Goal: Task Accomplishment & Management: Use online tool/utility

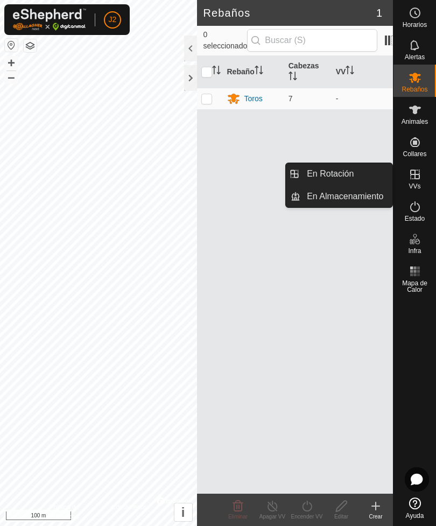
click at [339, 171] on span "En Rotación" at bounding box center [330, 174] width 47 height 13
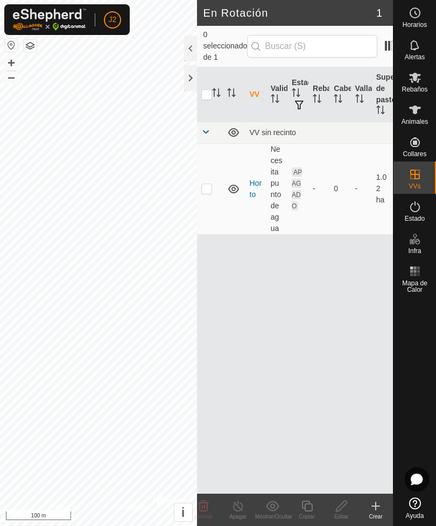
click at [376, 505] on icon at bounding box center [376, 507] width 0 height 8
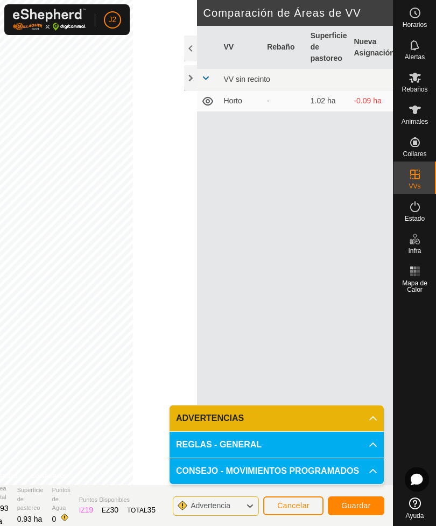
click at [358, 503] on span "Guardar" at bounding box center [357, 506] width 30 height 9
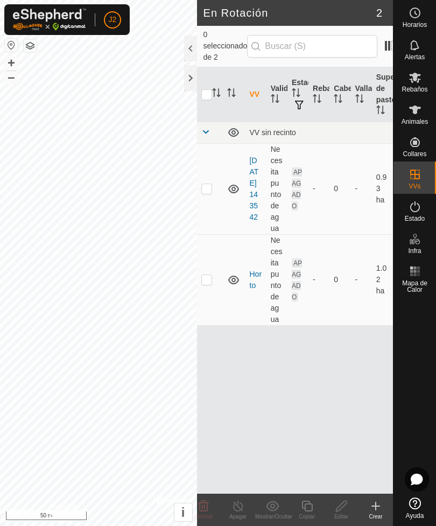
click at [256, 188] on link "[DATE] 143542" at bounding box center [254, 188] width 9 height 65
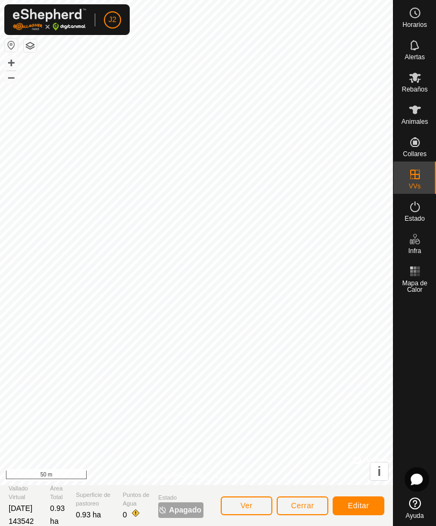
click at [368, 503] on span "Editar" at bounding box center [359, 506] width 22 height 9
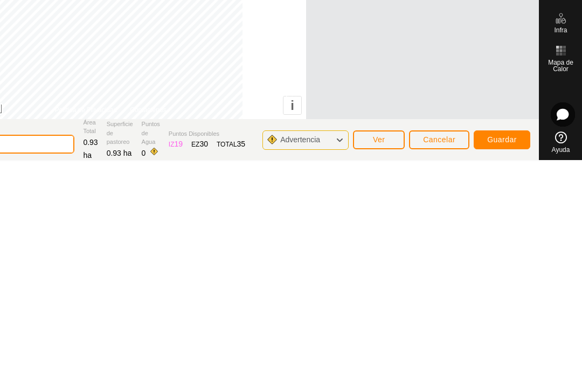
type input "2"
type input "Horto 2"
click at [436, 355] on span "Guardar" at bounding box center [502, 359] width 30 height 9
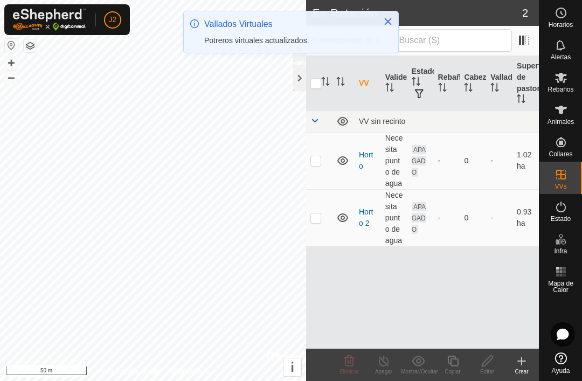
click at [389, 17] on button "Close" at bounding box center [387, 21] width 15 height 15
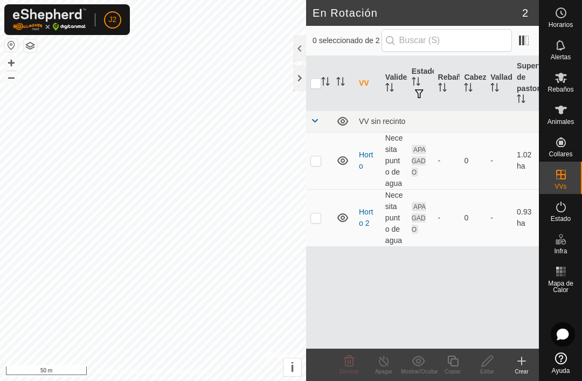
click at [295, 84] on div at bounding box center [299, 78] width 13 height 26
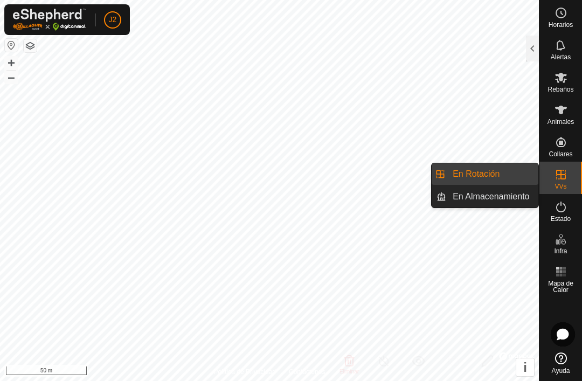
click at [436, 170] on span "En Rotación" at bounding box center [476, 174] width 47 height 13
click at [436, 47] on div at bounding box center [532, 49] width 13 height 26
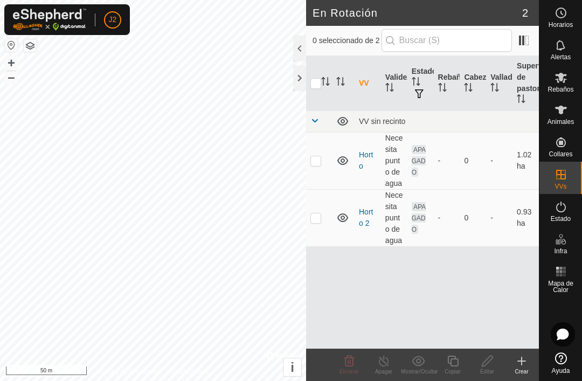
click at [386, 164] on td "Necesita punto de agua" at bounding box center [394, 160] width 26 height 57
click at [323, 159] on td at bounding box center [319, 160] width 26 height 57
checkbox input "true"
click at [436, 362] on icon at bounding box center [487, 361] width 11 height 11
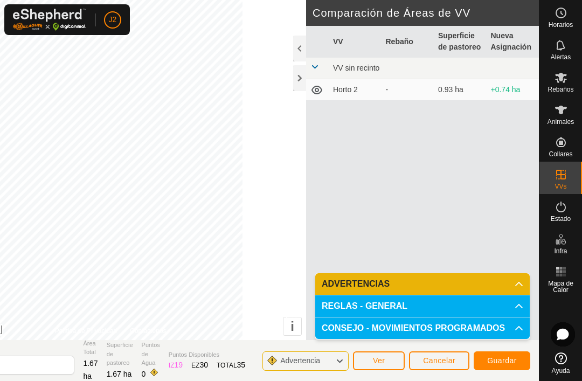
click at [436, 357] on span "Guardar" at bounding box center [502, 360] width 30 height 9
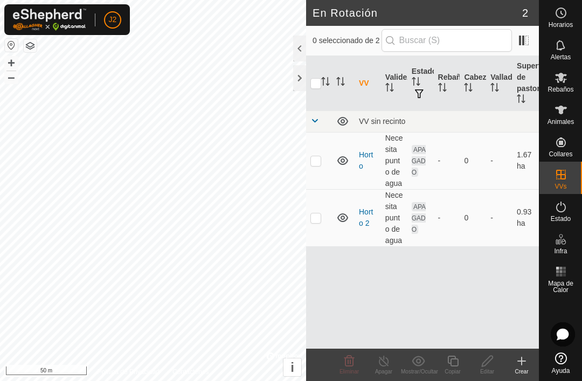
click at [316, 160] on p-checkbox at bounding box center [315, 160] width 11 height 9
checkbox input "true"
click at [436, 76] on icon at bounding box center [561, 78] width 12 height 10
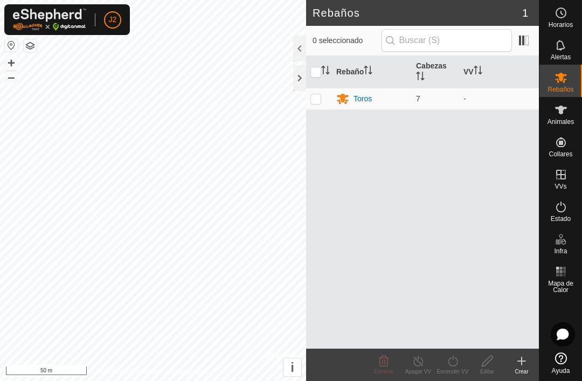
click at [321, 102] on td at bounding box center [319, 99] width 26 height 22
checkbox input "true"
click at [436, 361] on turn-on-svg-icon at bounding box center [452, 361] width 34 height 13
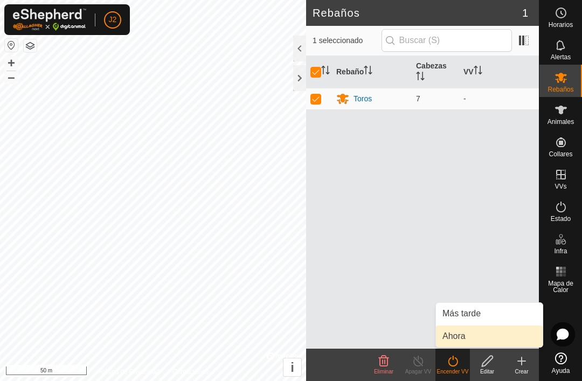
click at [436, 331] on span "Ahora" at bounding box center [453, 336] width 23 height 13
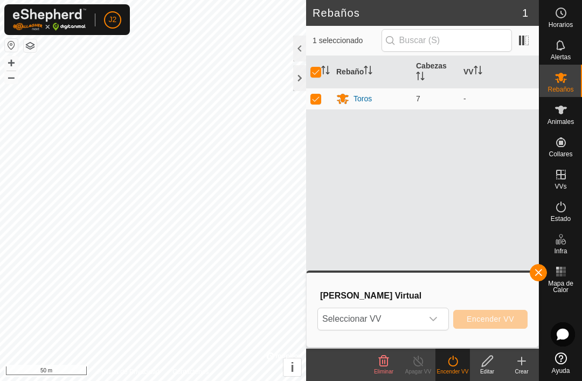
click at [436, 318] on icon "dropdown trigger" at bounding box center [433, 319] width 9 height 9
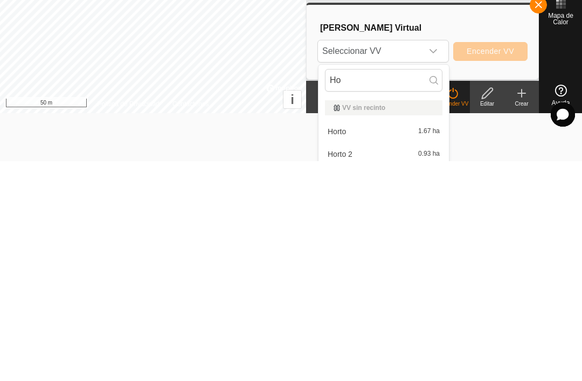
scroll to position [52, 0]
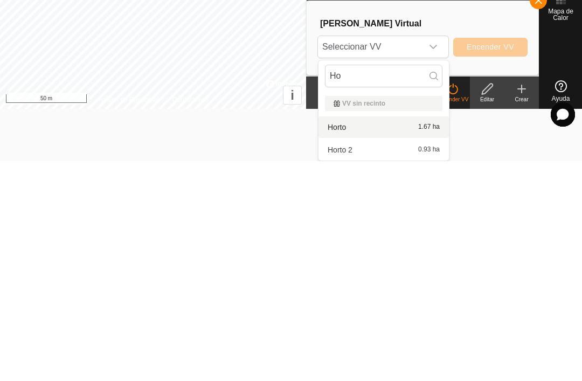
type input "Ho"
click at [346, 343] on span "Horto" at bounding box center [337, 347] width 18 height 8
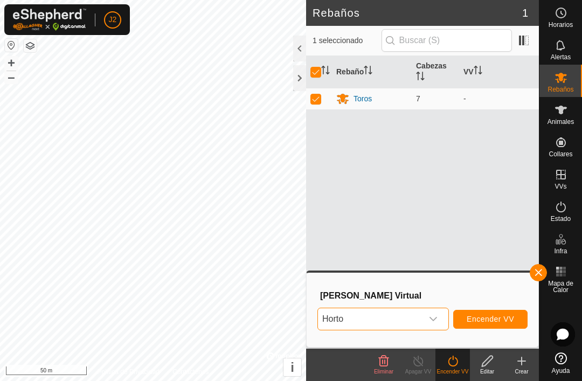
click at [436, 318] on span "Encender VV" at bounding box center [490, 319] width 47 height 9
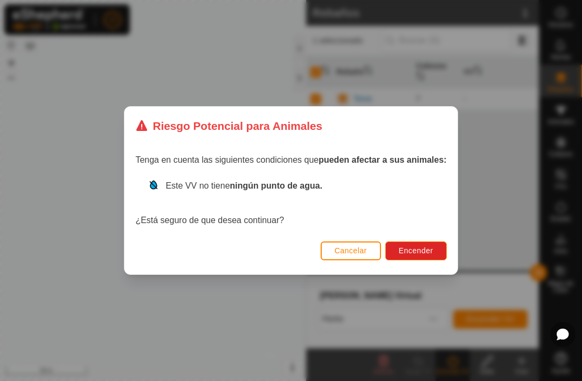
click at [431, 248] on span "Encender" at bounding box center [416, 250] width 34 height 9
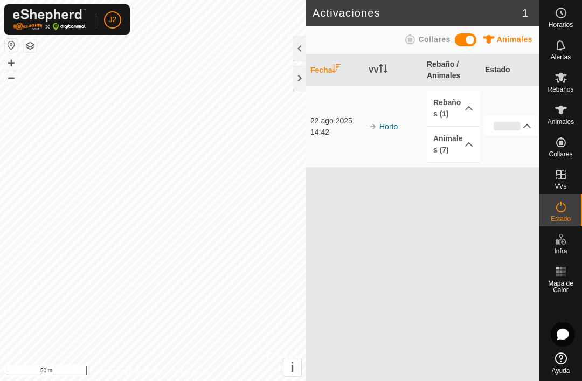
click at [301, 82] on div at bounding box center [299, 78] width 13 height 26
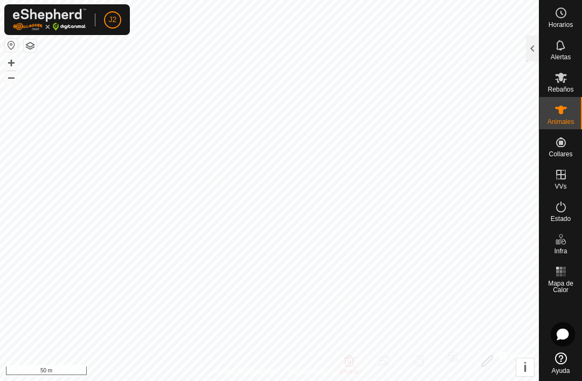
checkbox input "true"
click at [436, 108] on icon at bounding box center [560, 109] width 13 height 13
click at [436, 52] on div at bounding box center [532, 49] width 13 height 26
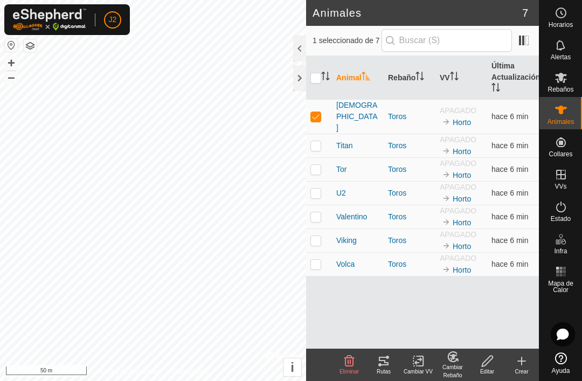
click at [301, 79] on div at bounding box center [299, 78] width 13 height 26
